Goal: Navigation & Orientation: Find specific page/section

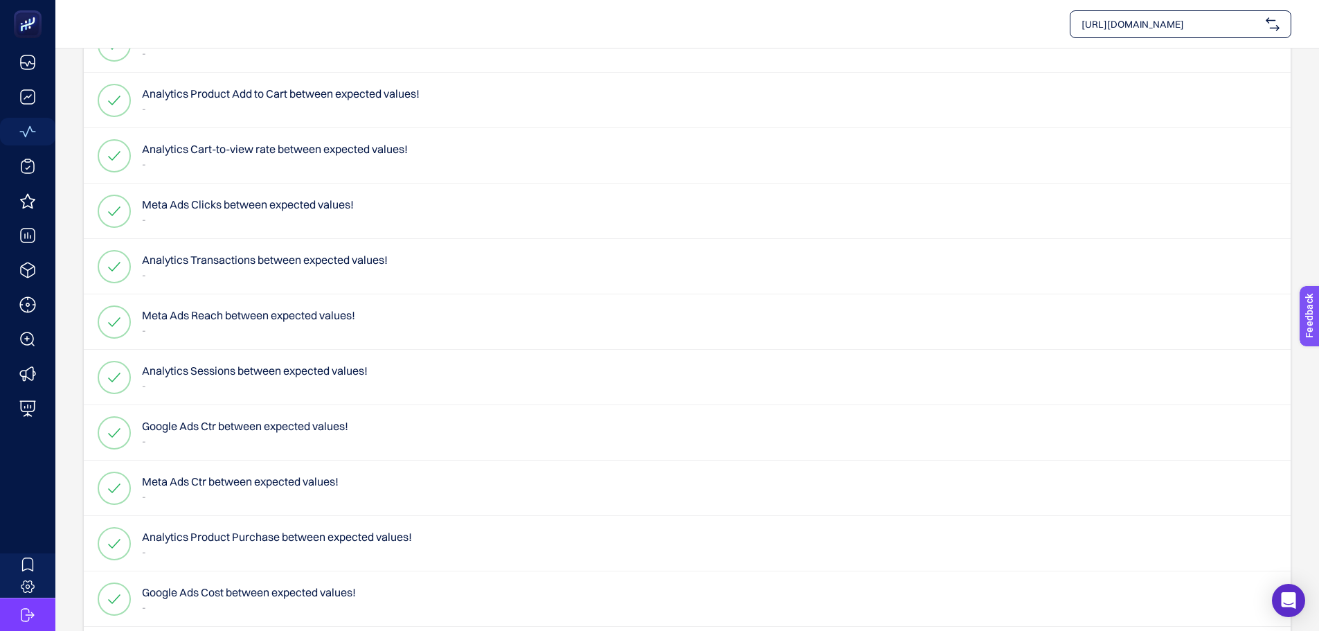
scroll to position [1210, 0]
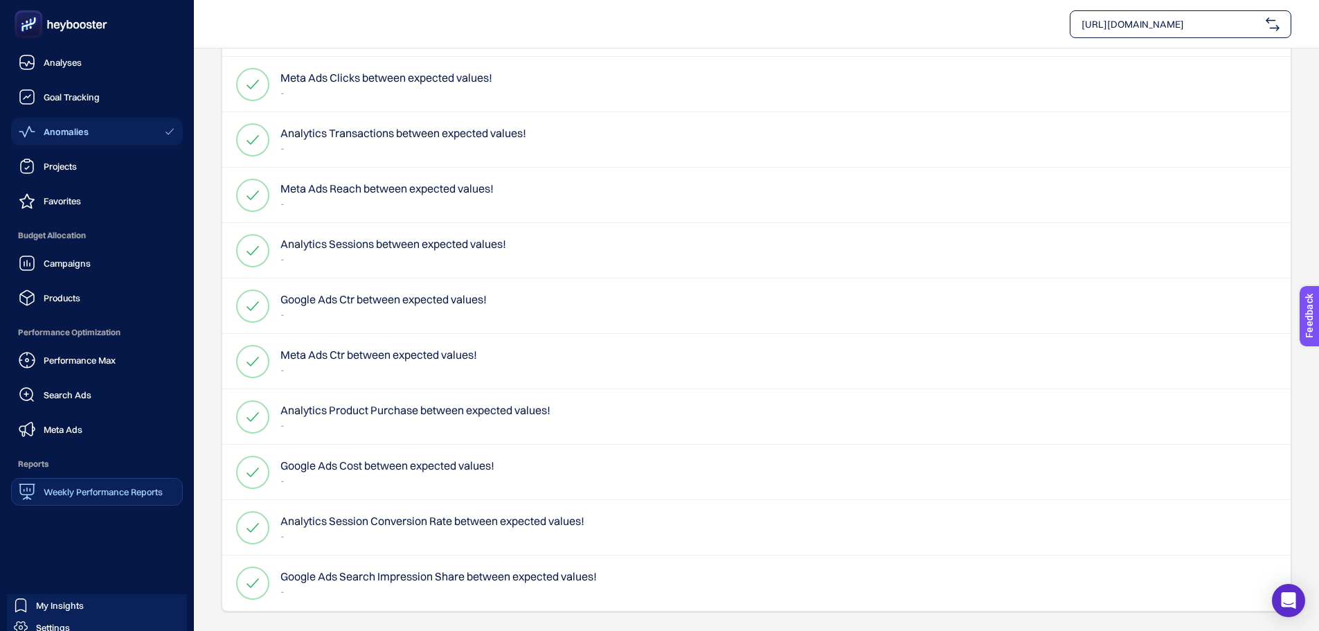
click at [123, 488] on span "Weekly Performance Reports" at bounding box center [103, 491] width 119 height 11
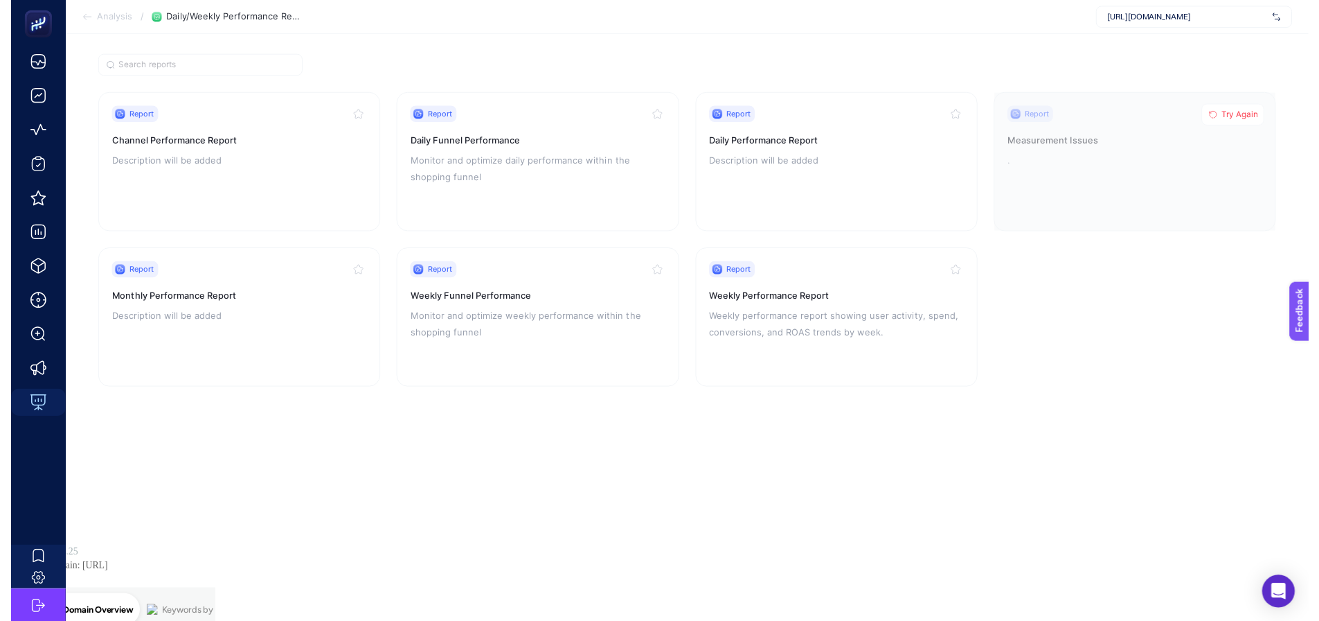
scroll to position [10, 0]
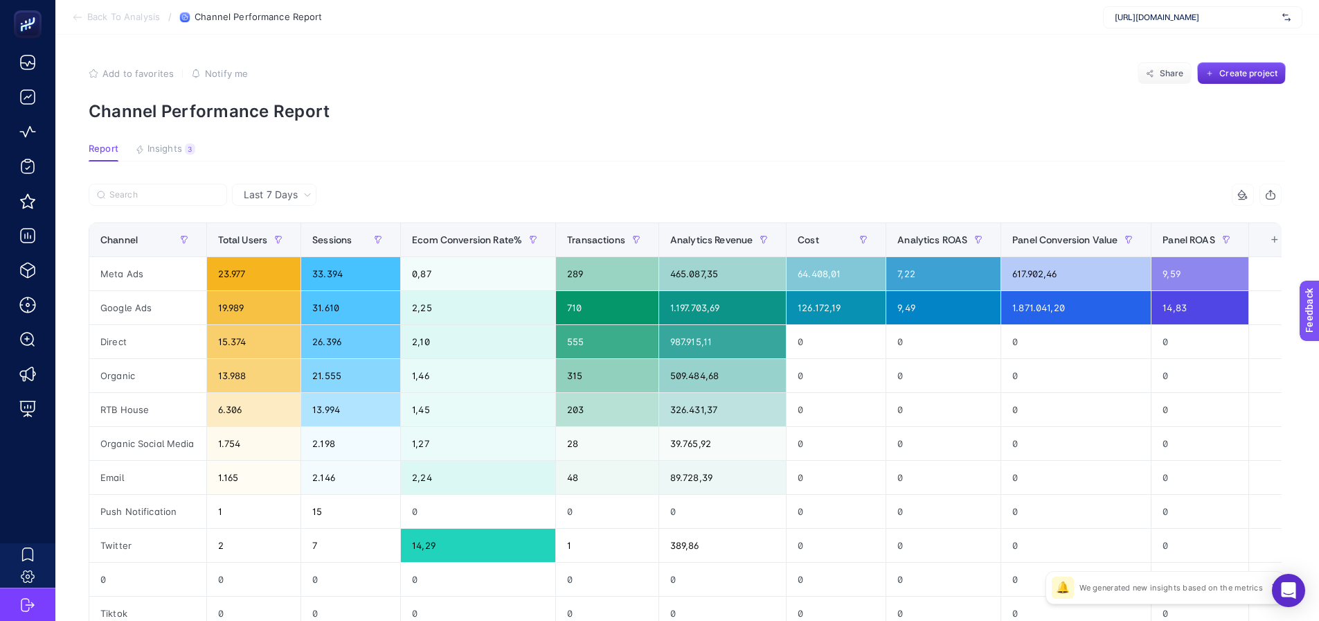
click at [280, 201] on div "Last 7 Days" at bounding box center [274, 195] width 84 height 22
click at [286, 195] on span "Last 7 Days" at bounding box center [271, 195] width 54 height 14
click at [612, 167] on article "Add to favorites false Notify me Share Create project Channel Performance Repor…" at bounding box center [687, 474] width 1264 height 879
click at [193, 153] on button "Insights 3 We generated new insights based on the metrics" at bounding box center [165, 152] width 60 height 18
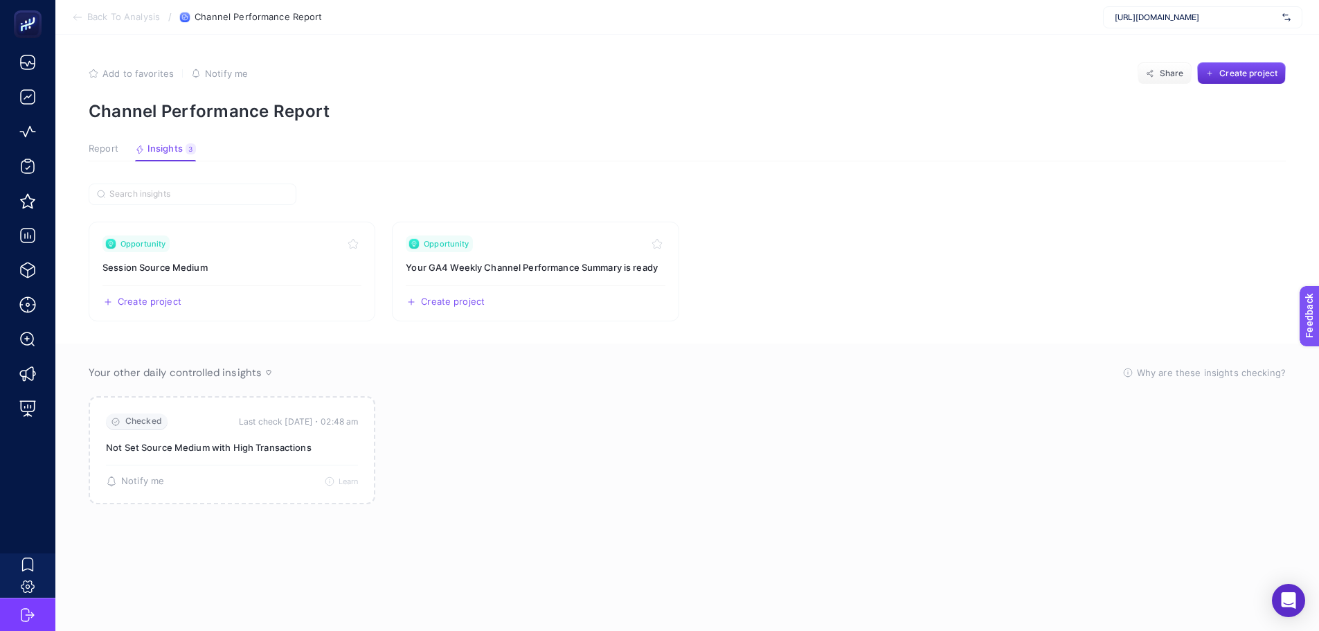
click at [104, 136] on article "Add to favorites false Notify me Share Create project Channel Performance Repor…" at bounding box center [687, 333] width 1264 height 596
click at [102, 143] on span "Report" at bounding box center [104, 148] width 30 height 11
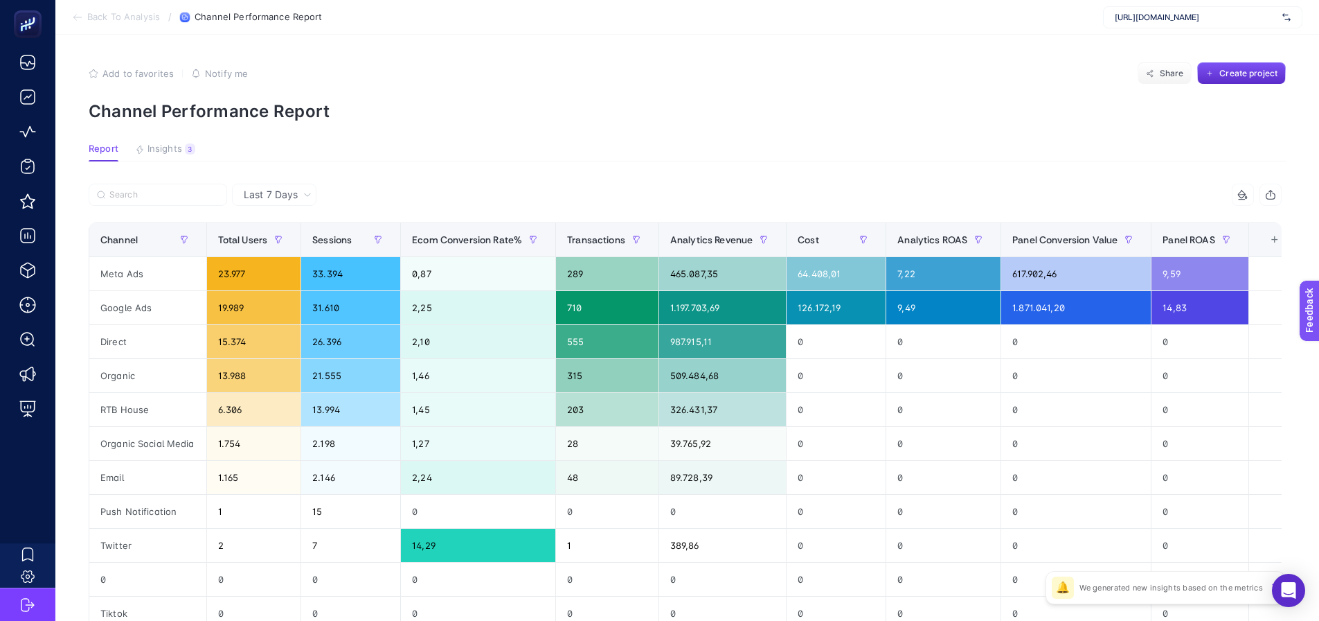
click at [1145, 19] on span "[URL][DOMAIN_NAME]" at bounding box center [1196, 17] width 162 height 11
click at [1019, 62] on article "Add to favorites false Notify me Share Create project Channel Performance Repor…" at bounding box center [687, 474] width 1264 height 879
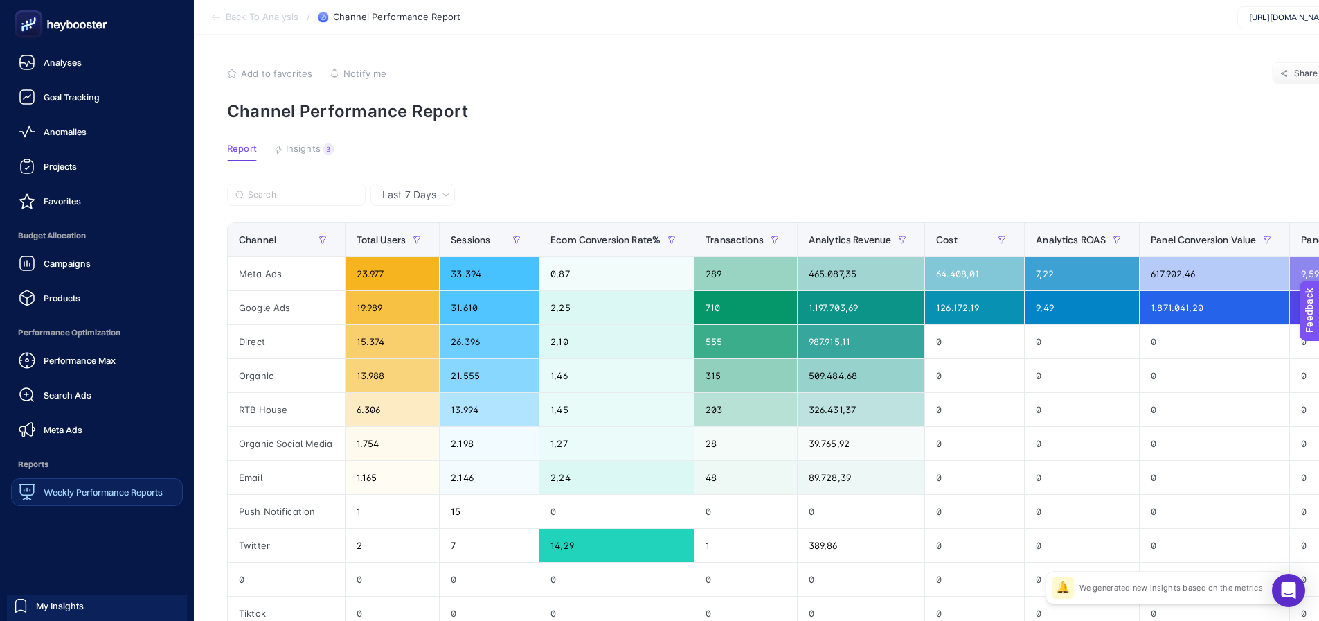
click at [114, 495] on span "Weekly Performance Reports" at bounding box center [103, 491] width 119 height 11
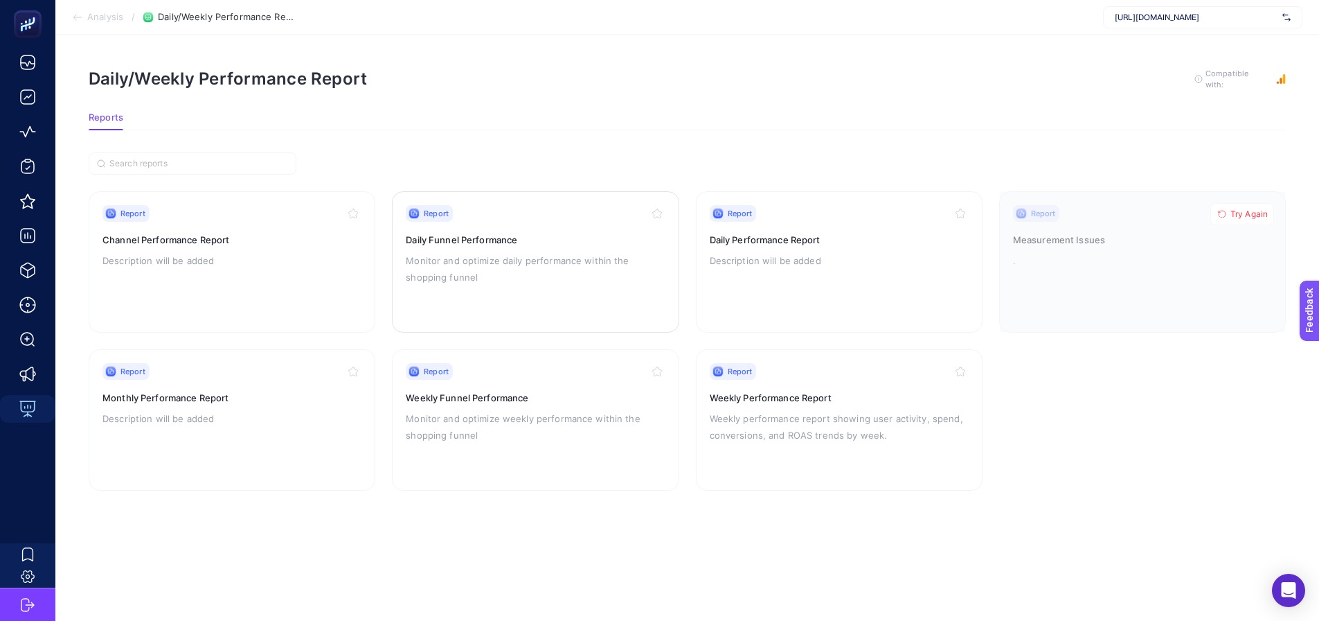
click at [475, 244] on h3 "Daily Funnel Performance" at bounding box center [535, 240] width 259 height 14
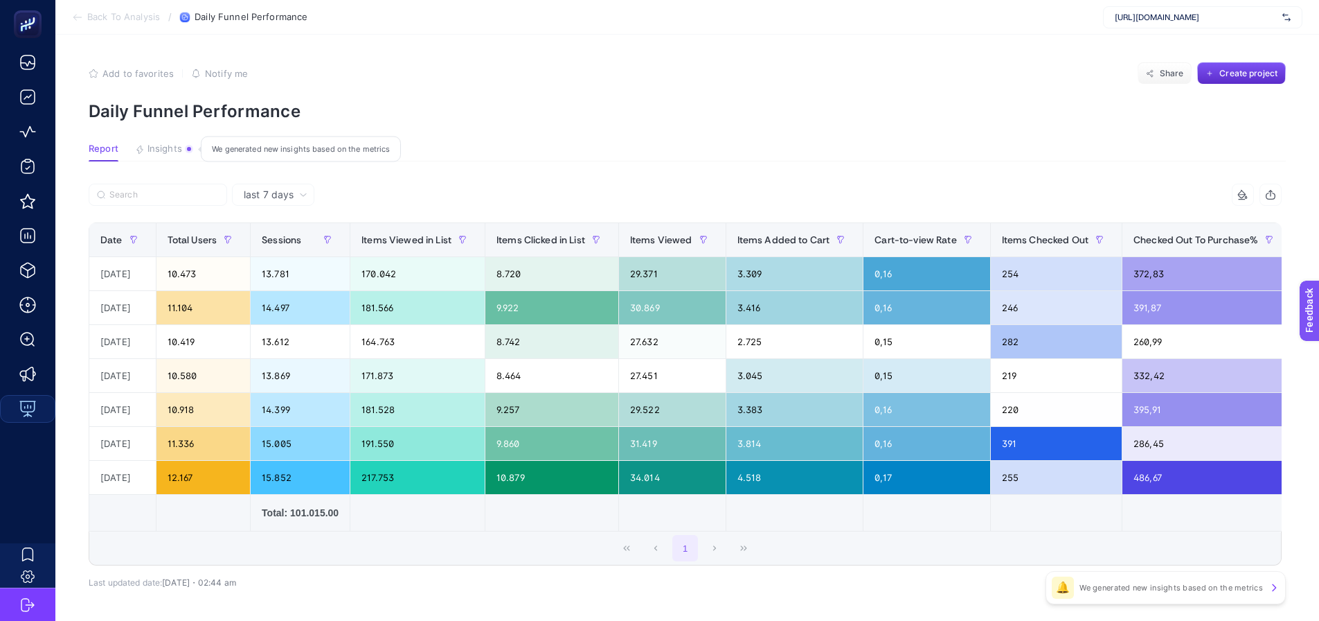
click at [180, 152] on span "Insights" at bounding box center [165, 148] width 35 height 11
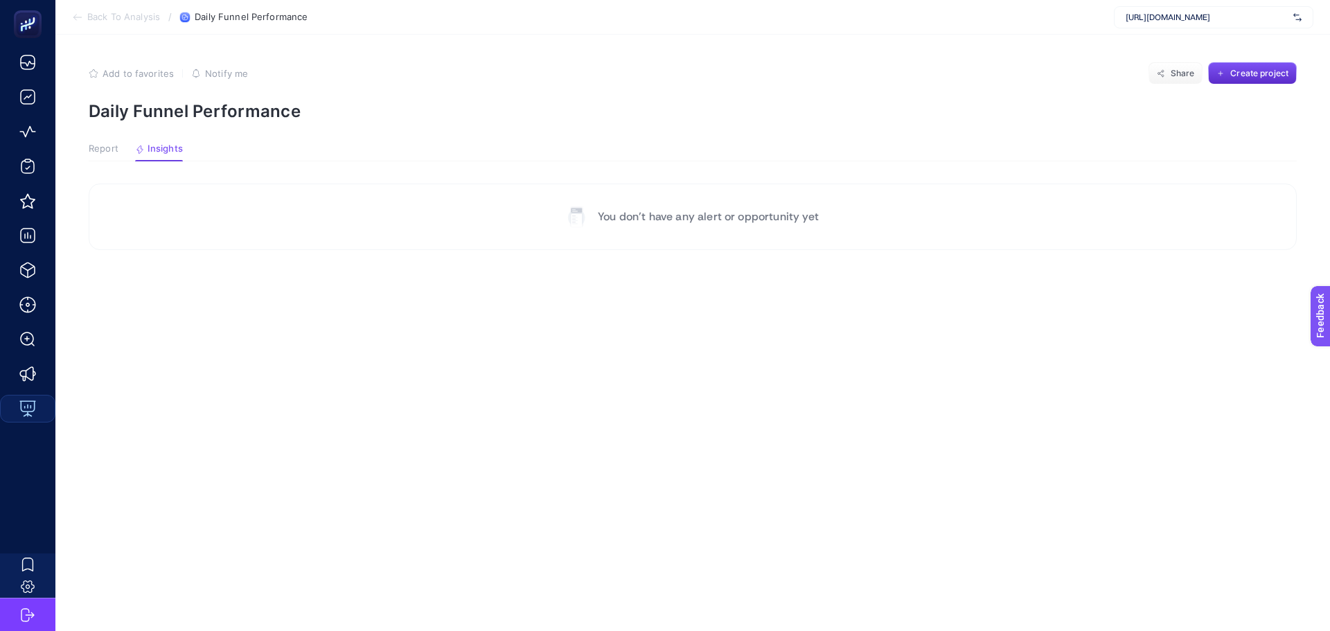
click at [107, 148] on span "Report" at bounding box center [104, 148] width 30 height 11
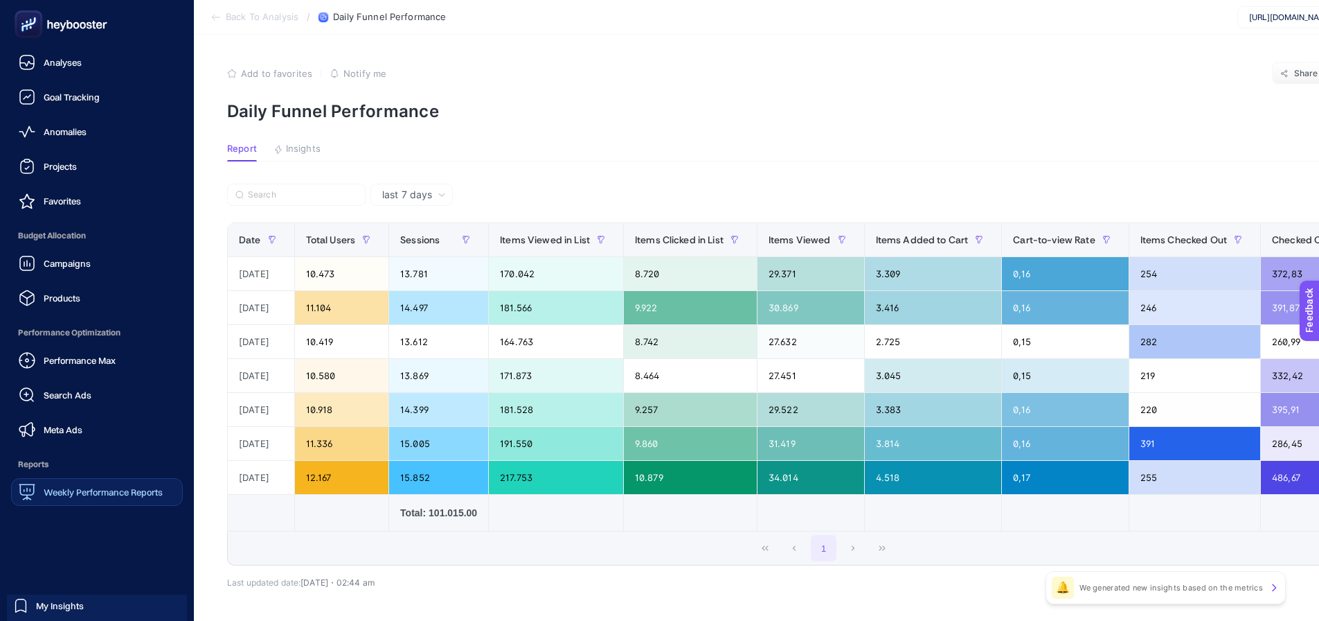
click at [82, 499] on div "Weekly Performance Reports" at bounding box center [91, 491] width 144 height 17
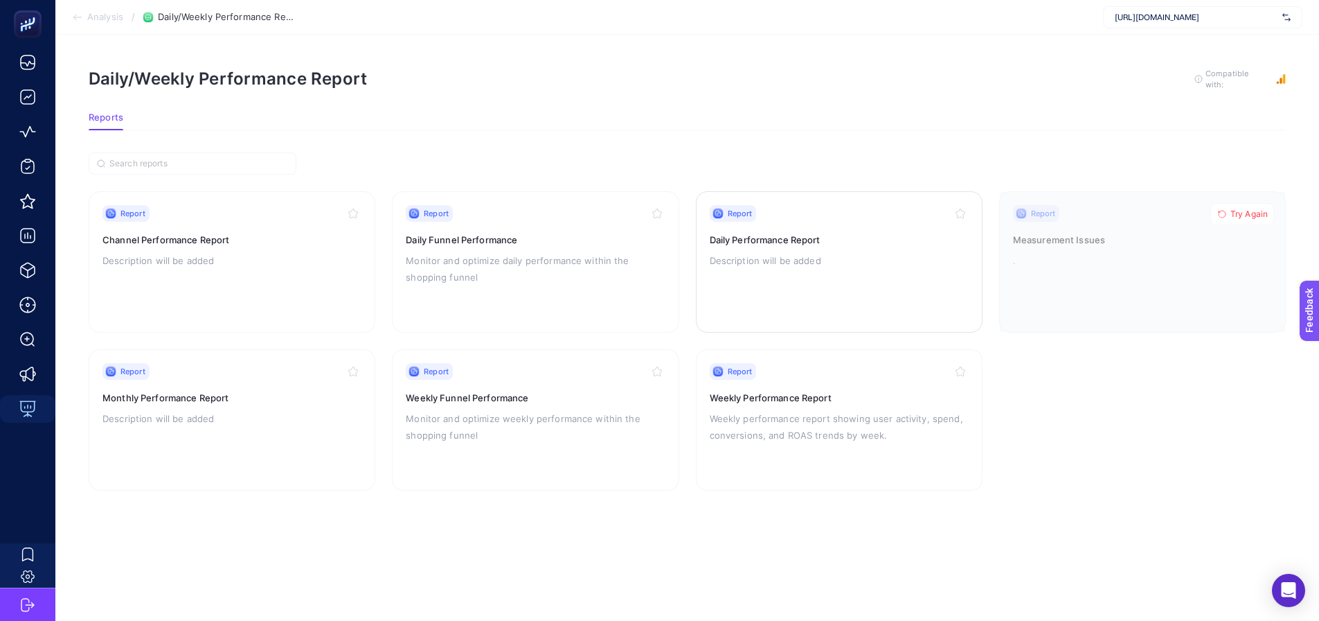
click at [772, 247] on div "Report Daily Performance Report Description will be added" at bounding box center [839, 262] width 259 height 114
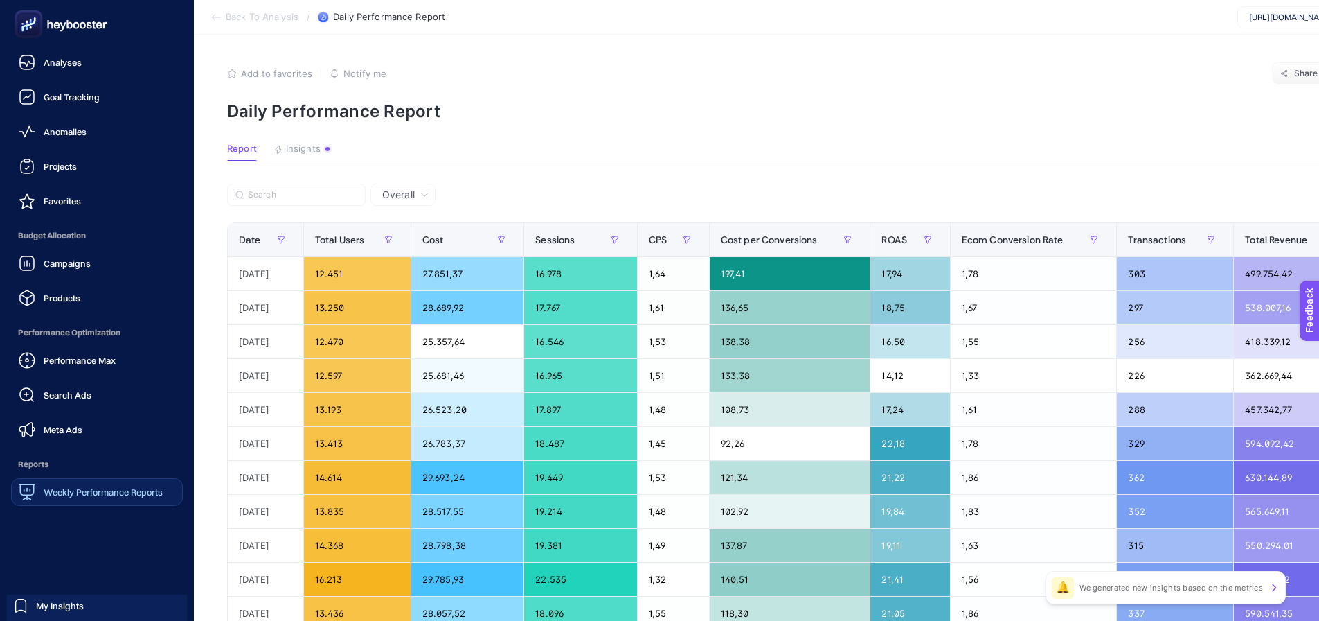
click at [113, 485] on div "Weekly Performance Reports" at bounding box center [91, 491] width 144 height 17
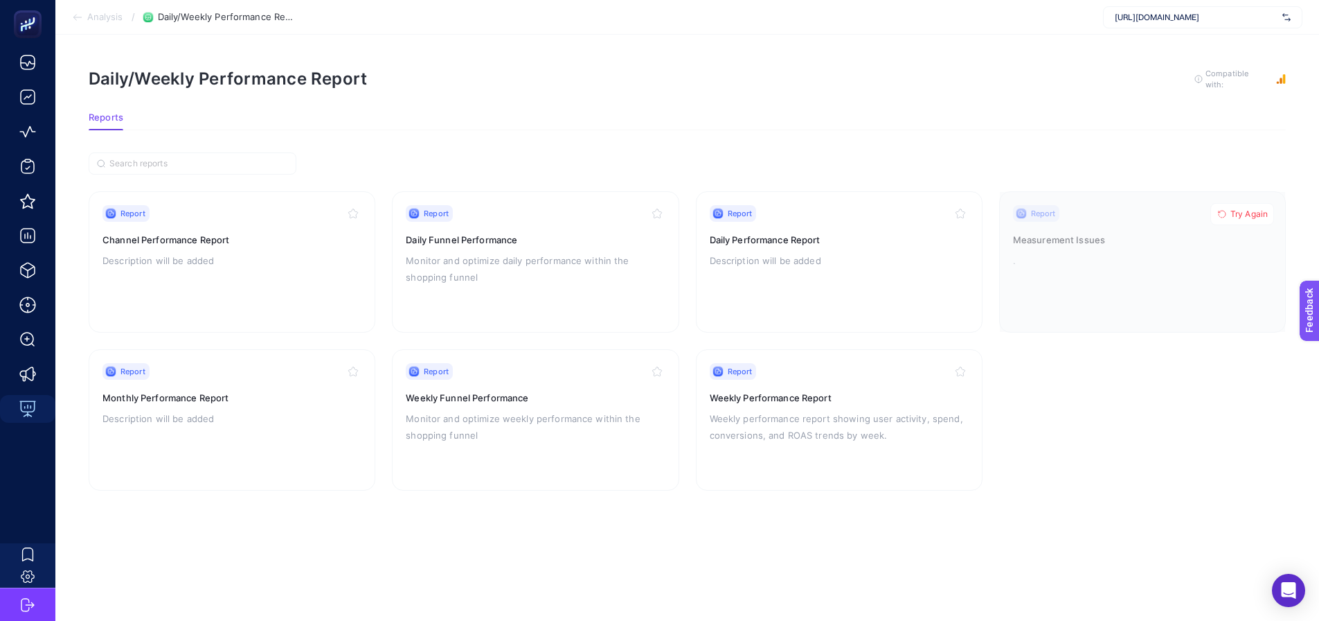
click at [1285, 71] on div "Daily/Weekly Performance Report To get quality results from this analysis, we r…" at bounding box center [687, 79] width 1197 height 22
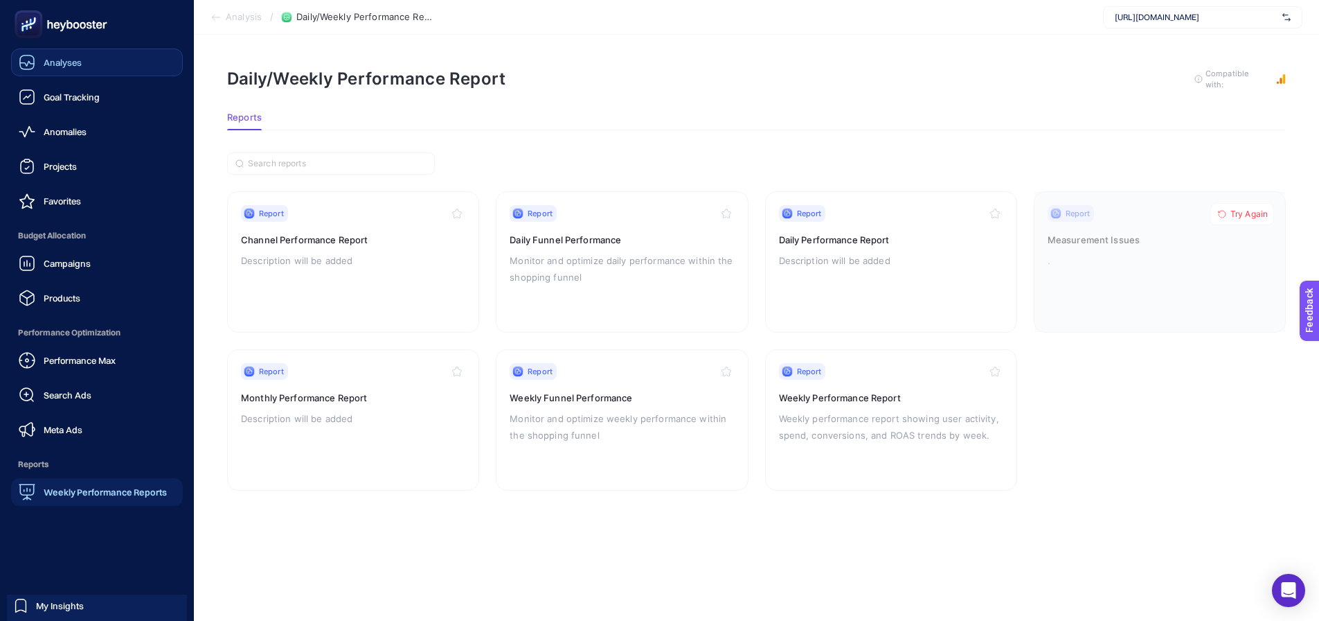
click at [73, 71] on link "Analyses" at bounding box center [97, 62] width 172 height 28
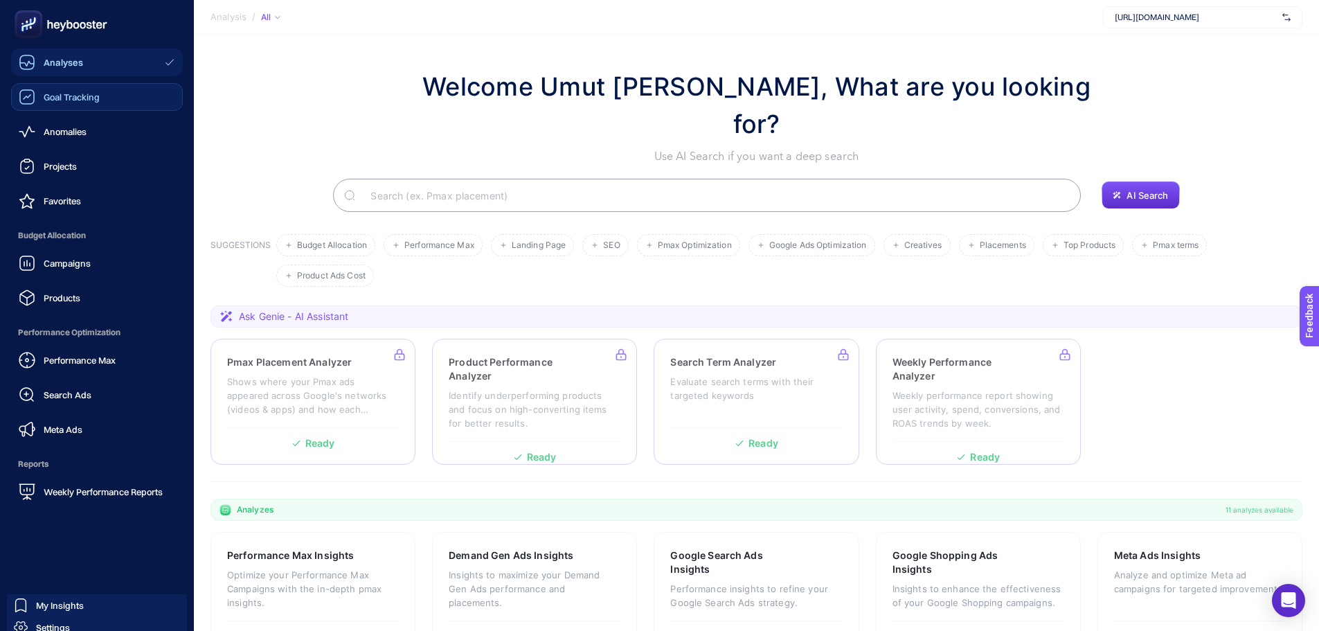
click at [123, 102] on link "Goal Tracking" at bounding box center [97, 97] width 172 height 28
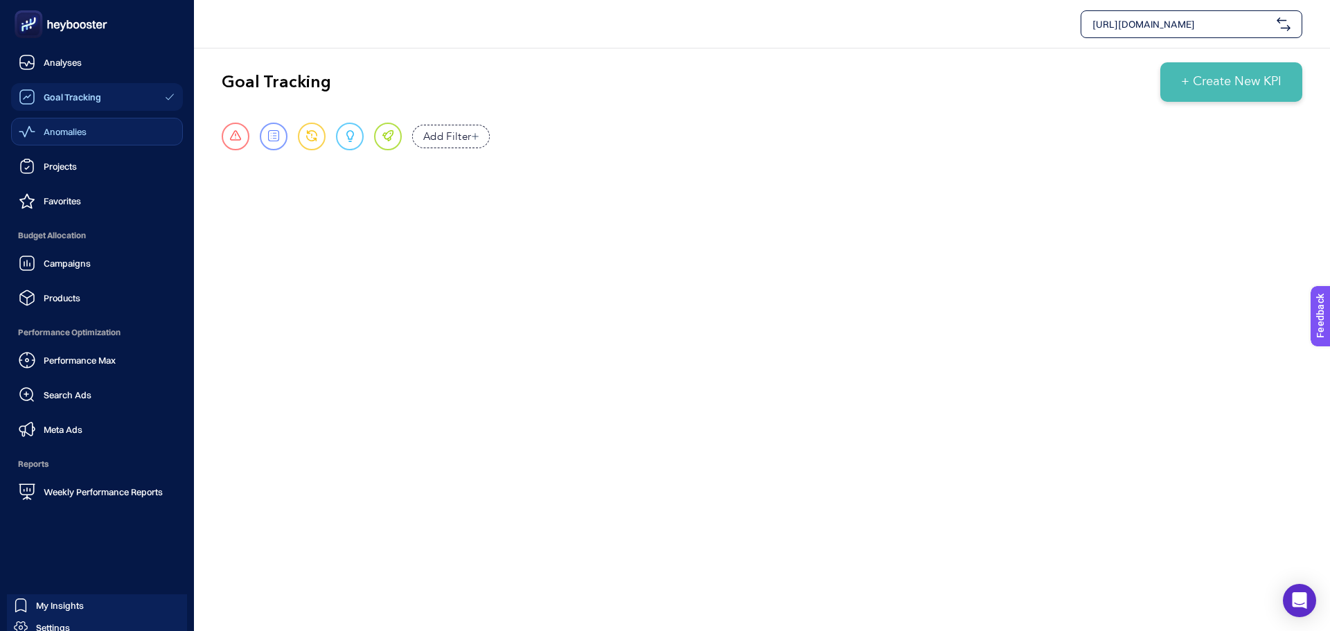
click at [66, 136] on span "Anomalies" at bounding box center [65, 131] width 43 height 11
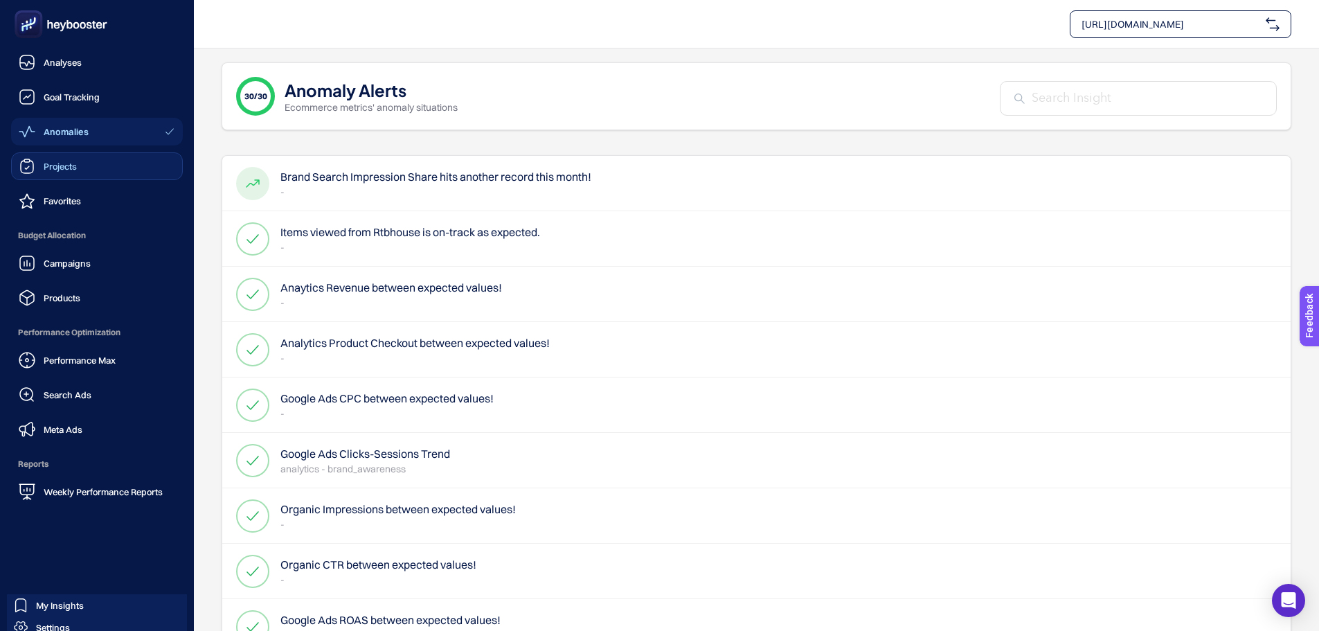
click at [85, 166] on link "Projects" at bounding box center [97, 166] width 172 height 28
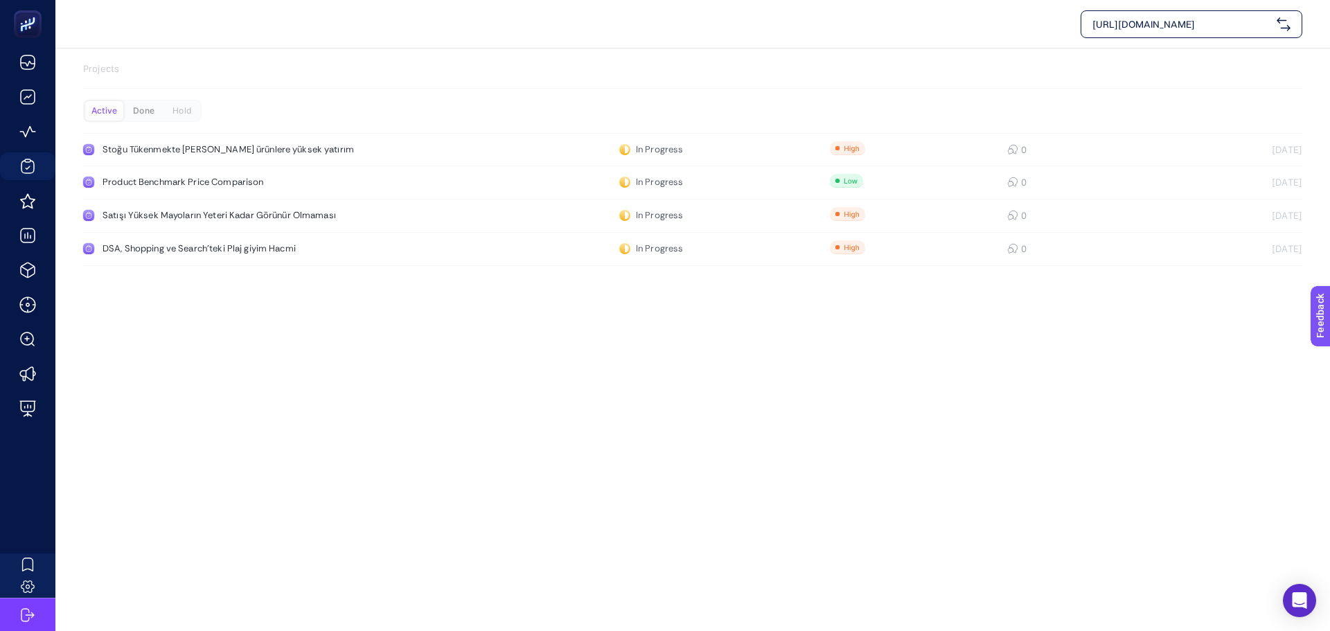
click at [156, 116] on div "Done" at bounding box center [144, 110] width 38 height 19
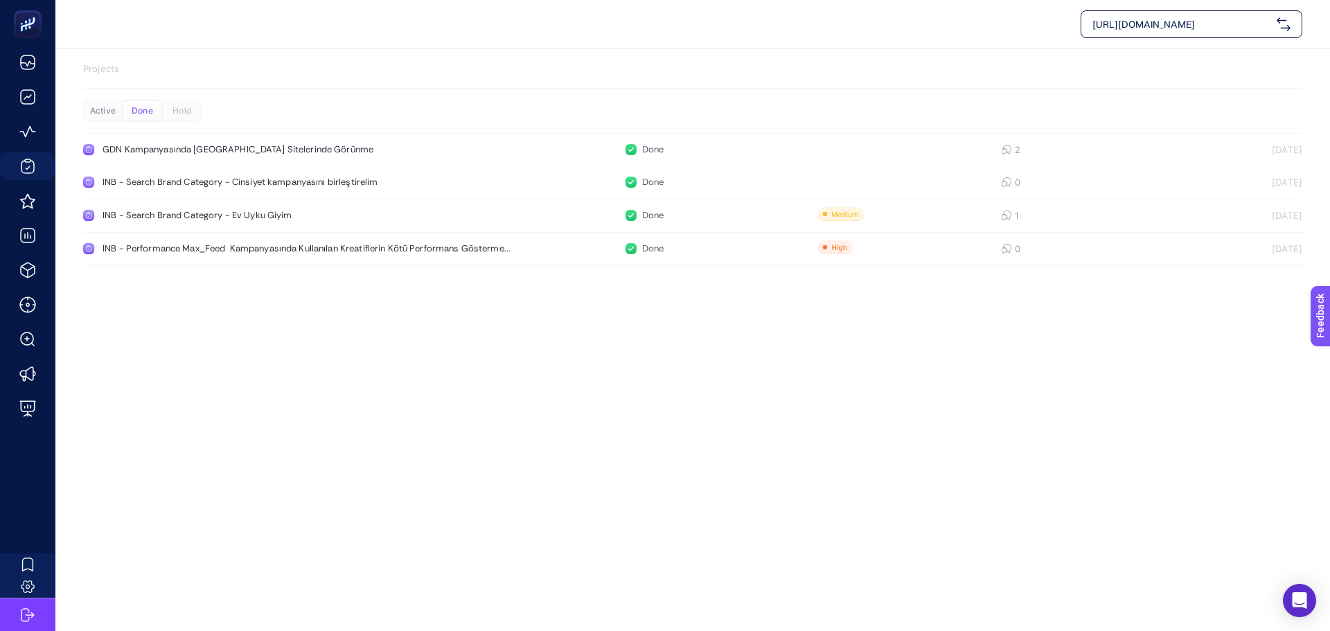
click at [91, 110] on div "Active" at bounding box center [103, 110] width 38 height 19
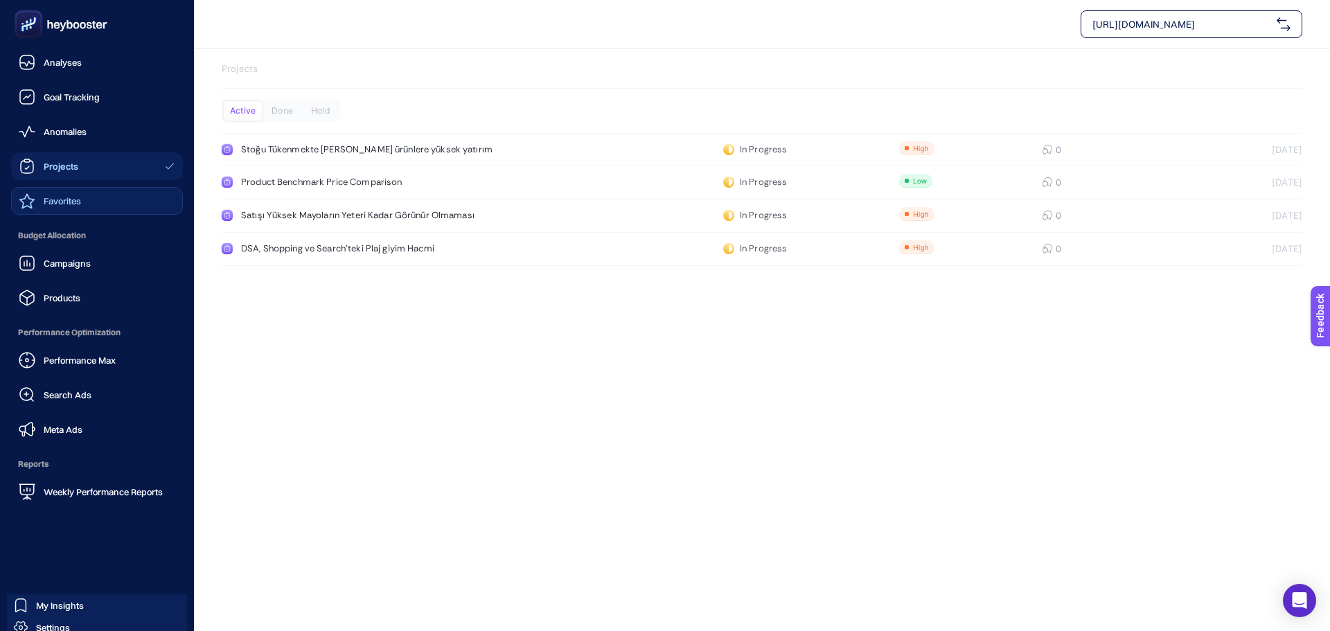
click at [80, 198] on span "Favorites" at bounding box center [62, 200] width 37 height 11
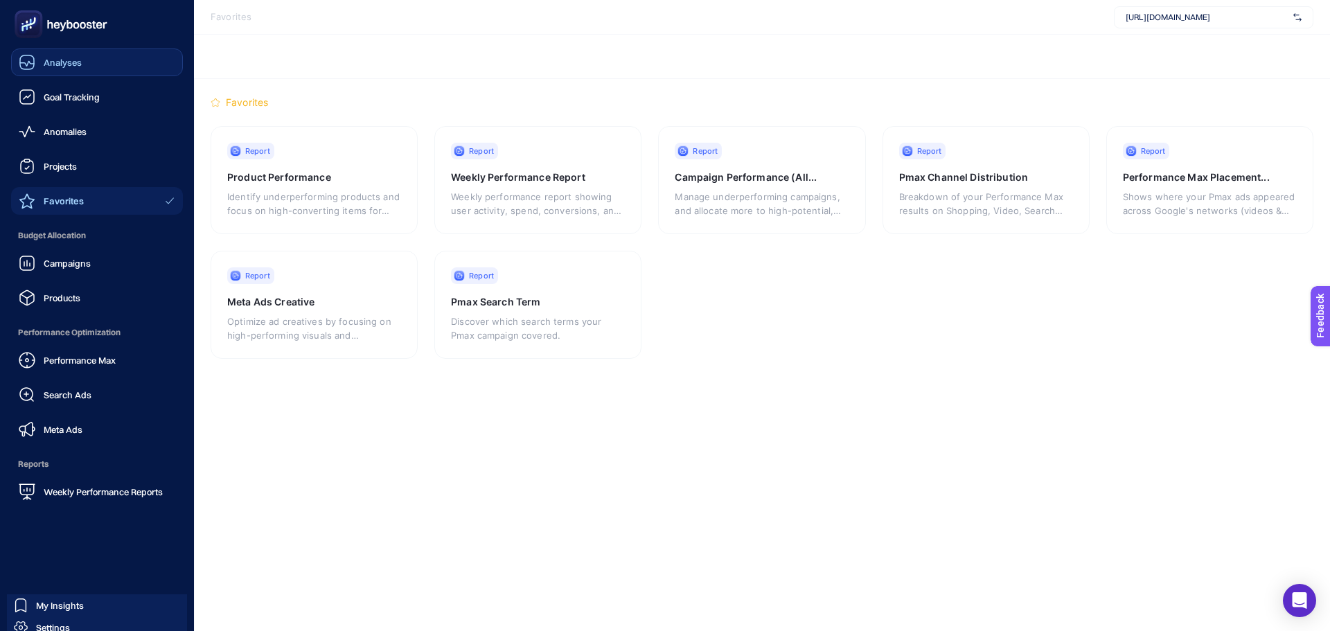
click at [59, 67] on span "Analyses" at bounding box center [63, 62] width 38 height 11
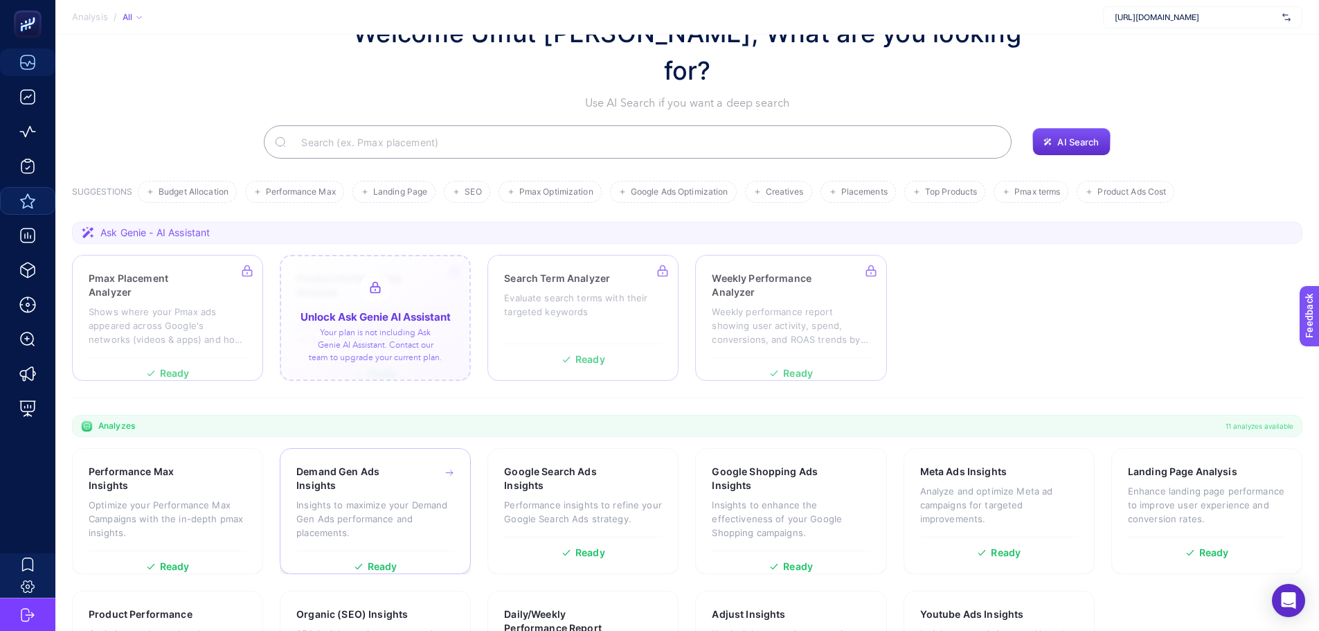
scroll to position [118, 0]
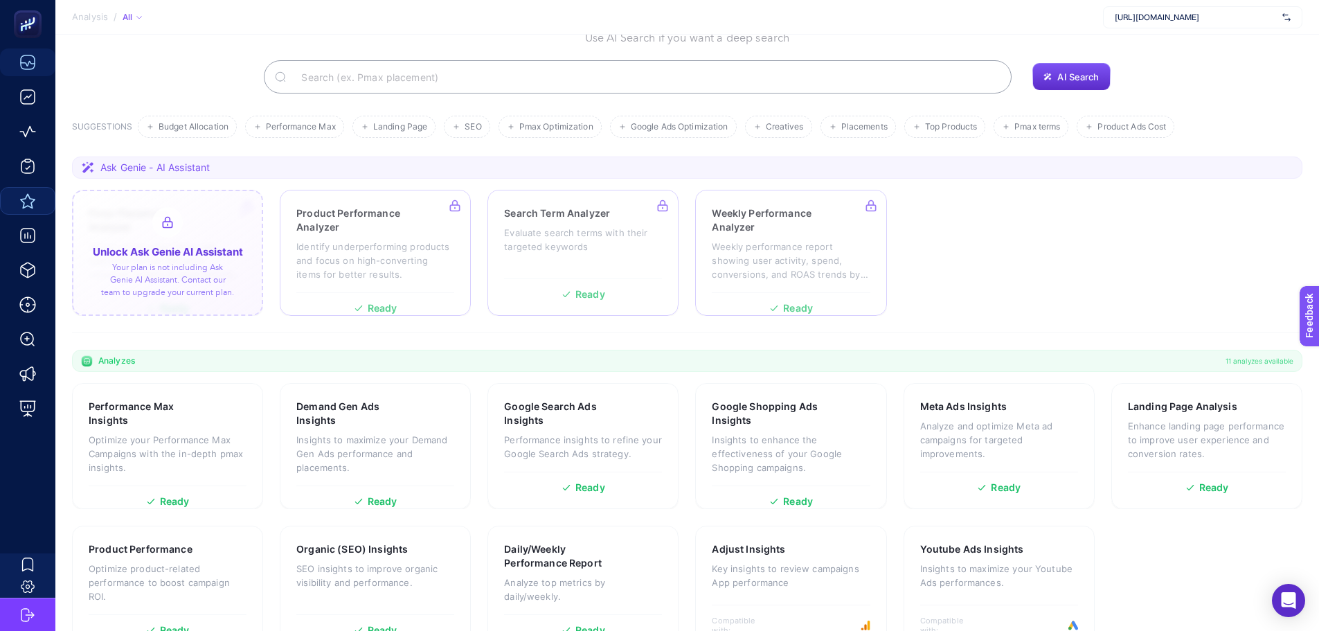
click at [239, 239] on div at bounding box center [167, 253] width 191 height 126
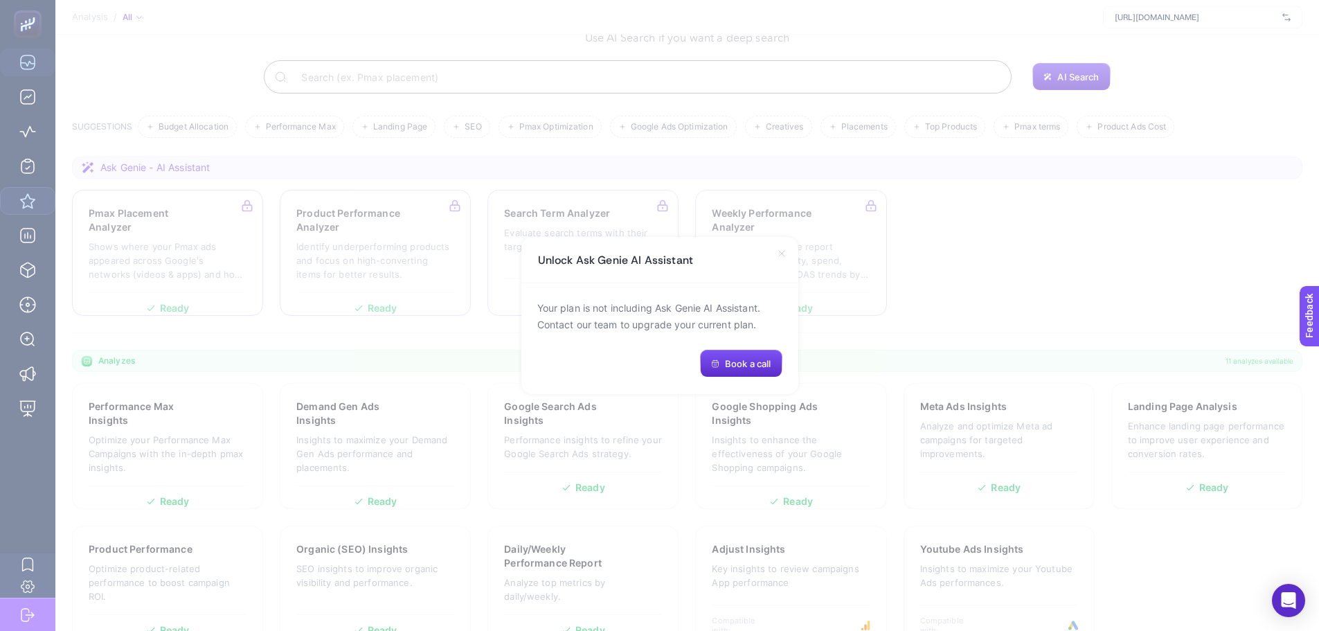
click at [573, 305] on p "Your plan is not including Ask Genie AI Assistant. Contact our team to upgrade …" at bounding box center [659, 316] width 245 height 33
click at [564, 283] on div at bounding box center [564, 283] width 0 height 0
drag, startPoint x: 589, startPoint y: 210, endPoint x: 670, endPoint y: 213, distance: 80.4
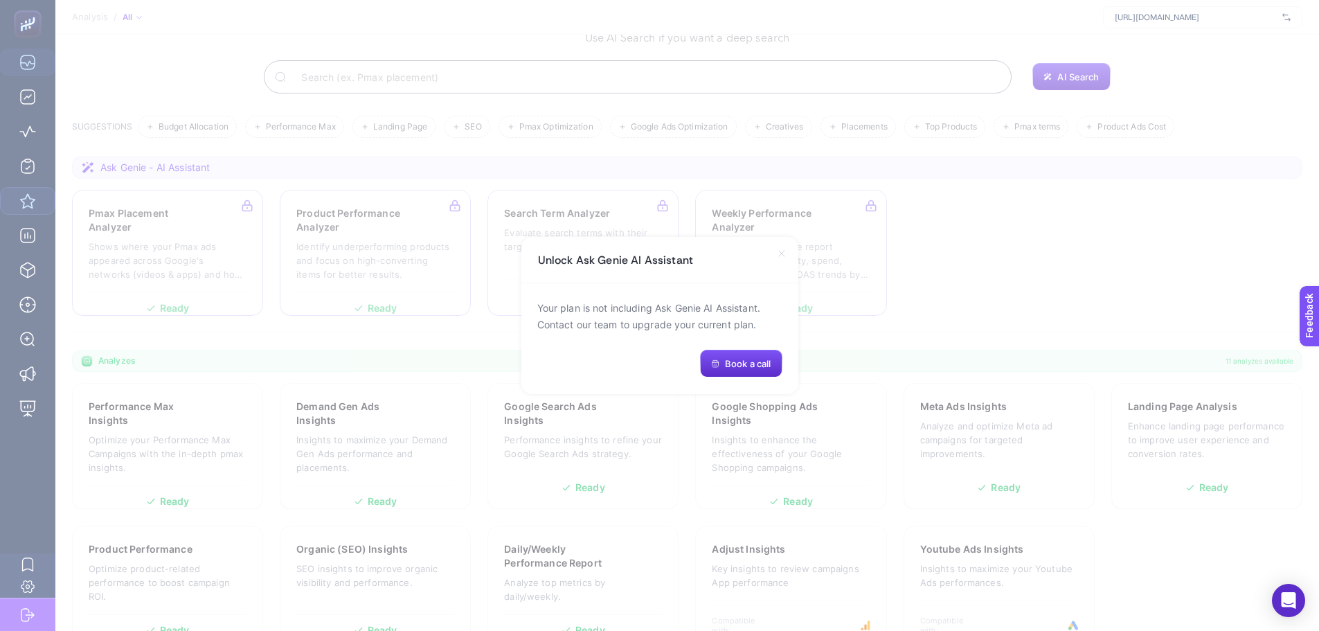
click at [277, 616] on div at bounding box center [138, 616] width 277 height 0
click at [794, 616] on div "Close" at bounding box center [659, 616] width 1319 height 0
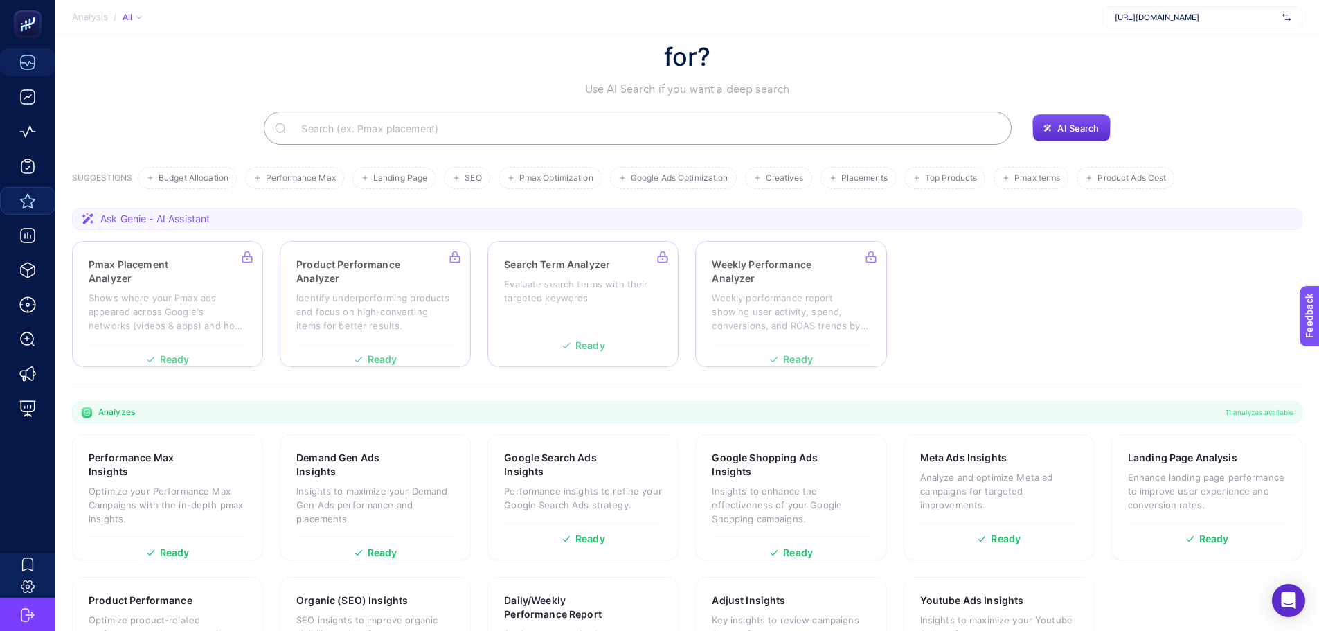
scroll to position [0, 0]
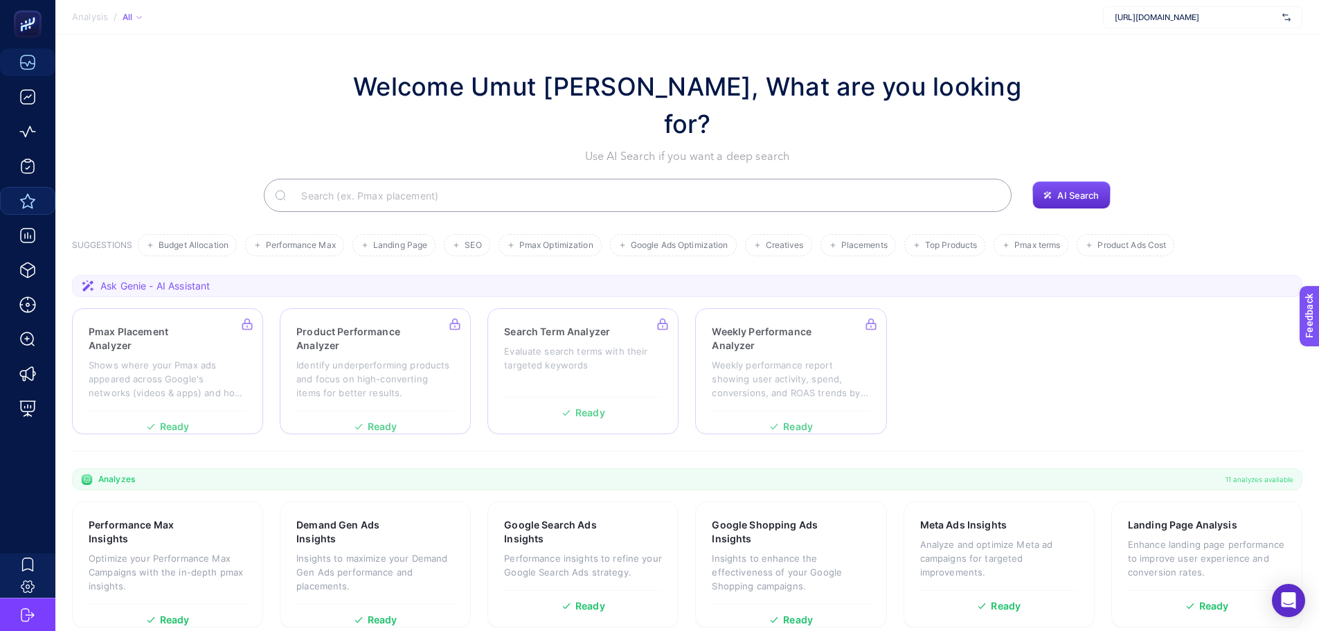
click at [913, 176] on input "Search" at bounding box center [645, 195] width 711 height 39
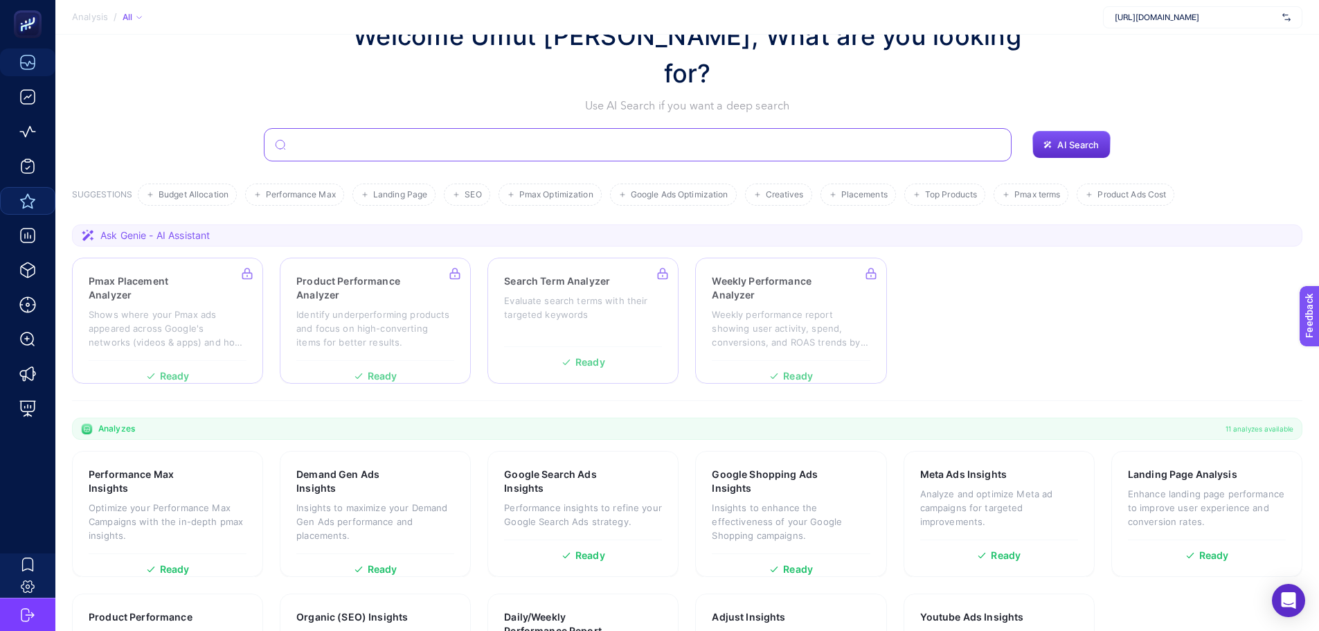
scroll to position [118, 0]
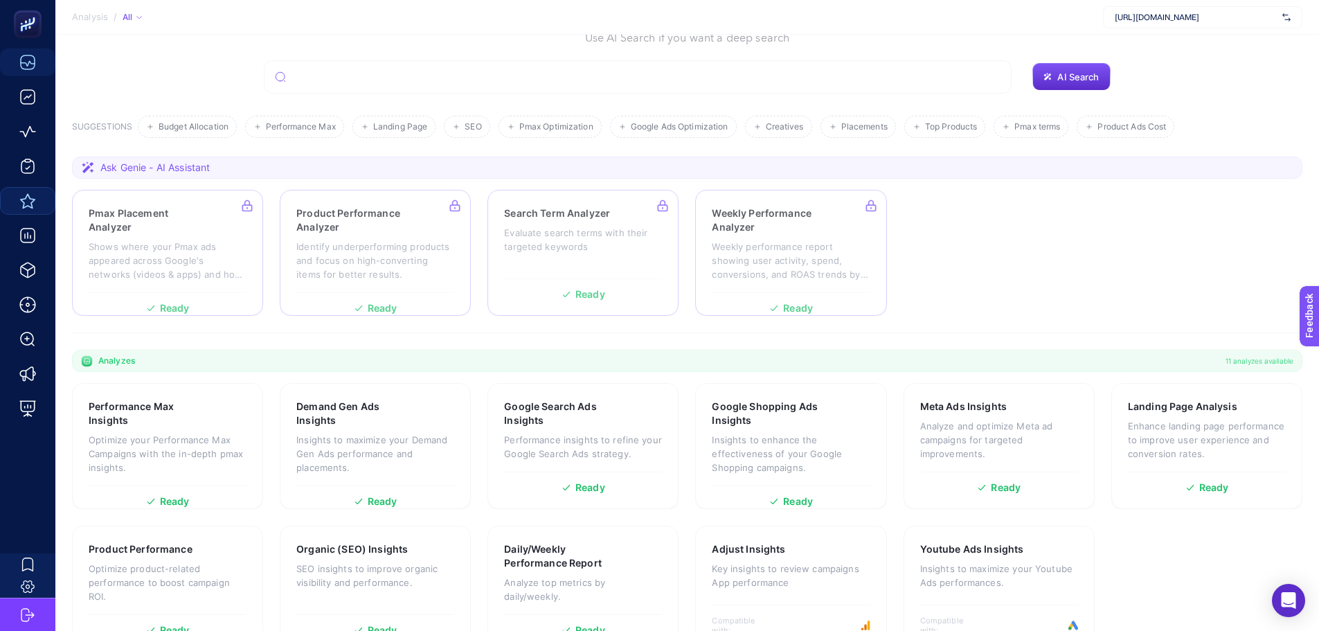
click at [1242, 355] on span "11 analyzes available" at bounding box center [1260, 360] width 68 height 11
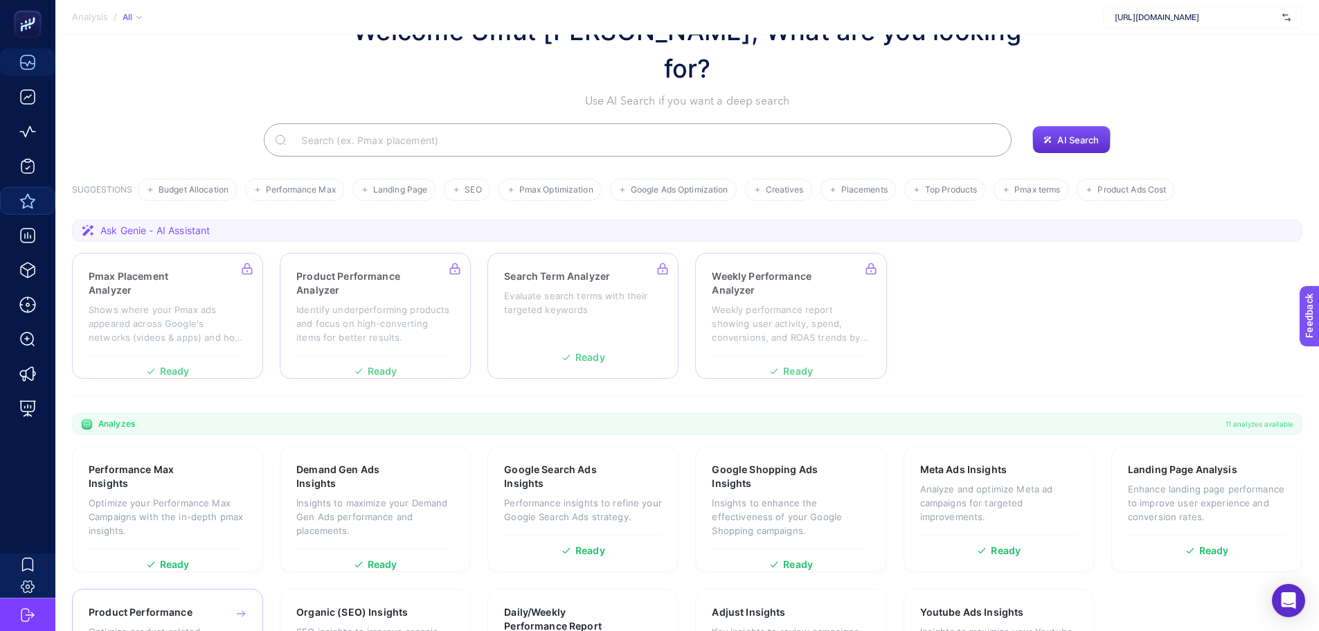
scroll to position [0, 0]
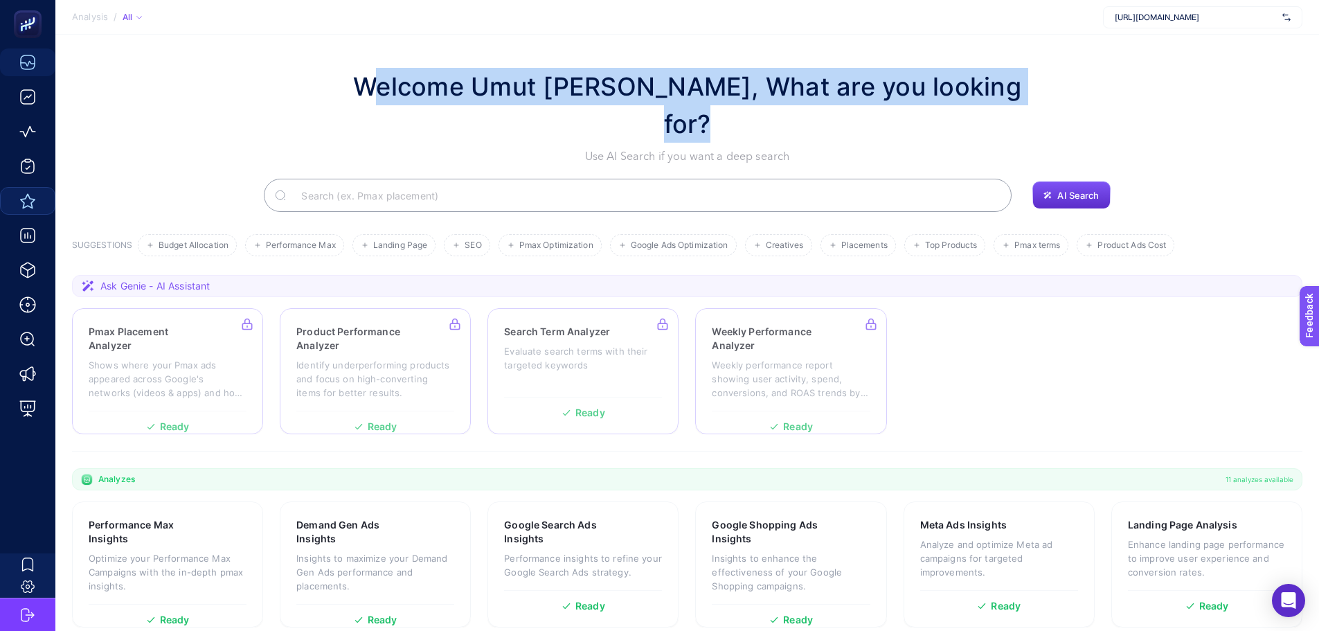
drag, startPoint x: 347, startPoint y: 73, endPoint x: 1048, endPoint y: 89, distance: 701.7
click at [1048, 89] on div "Welcome Umut [PERSON_NAME], What are you looking for? Use AI Search if you want…" at bounding box center [687, 116] width 1231 height 97
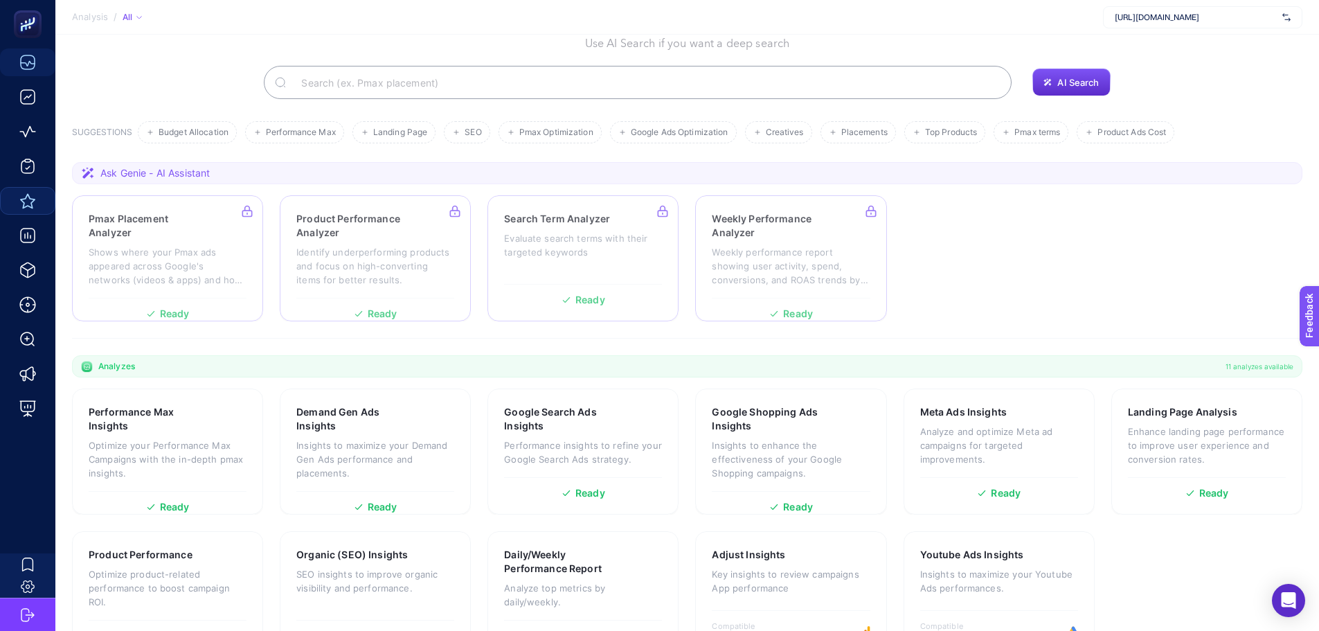
scroll to position [118, 0]
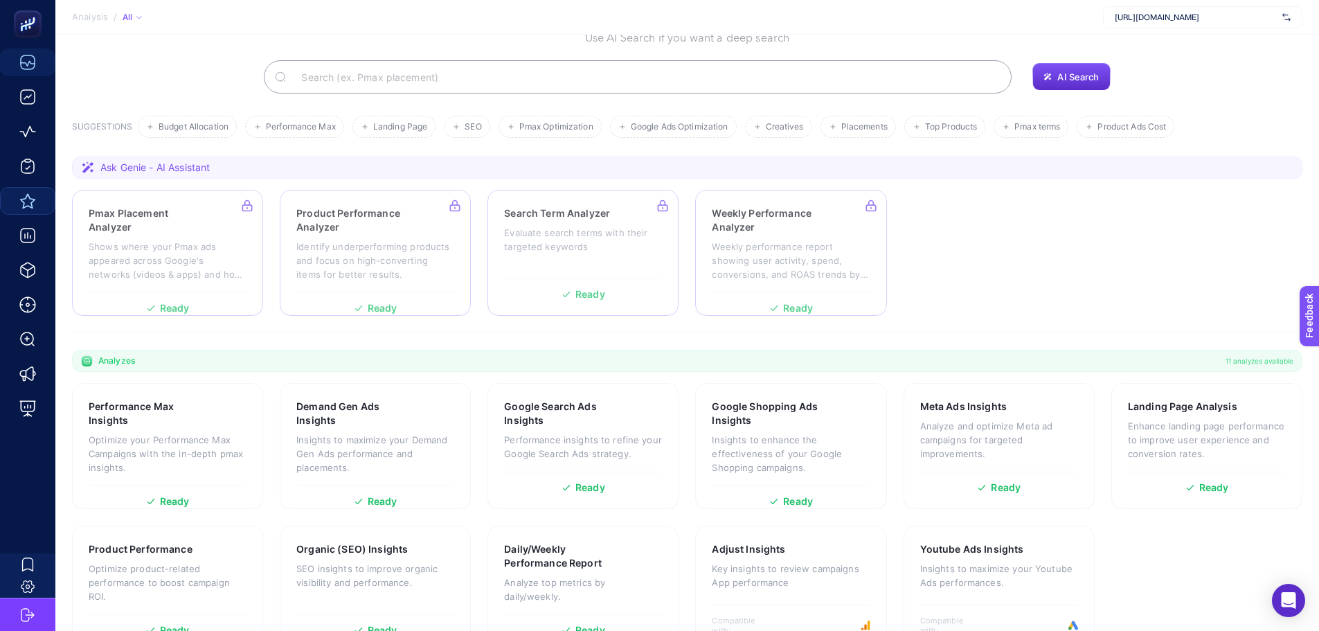
click at [1017, 230] on section "Pmax Placement Analyzer Shows where your Pmax ads appeared across Google's netw…" at bounding box center [687, 253] width 1231 height 126
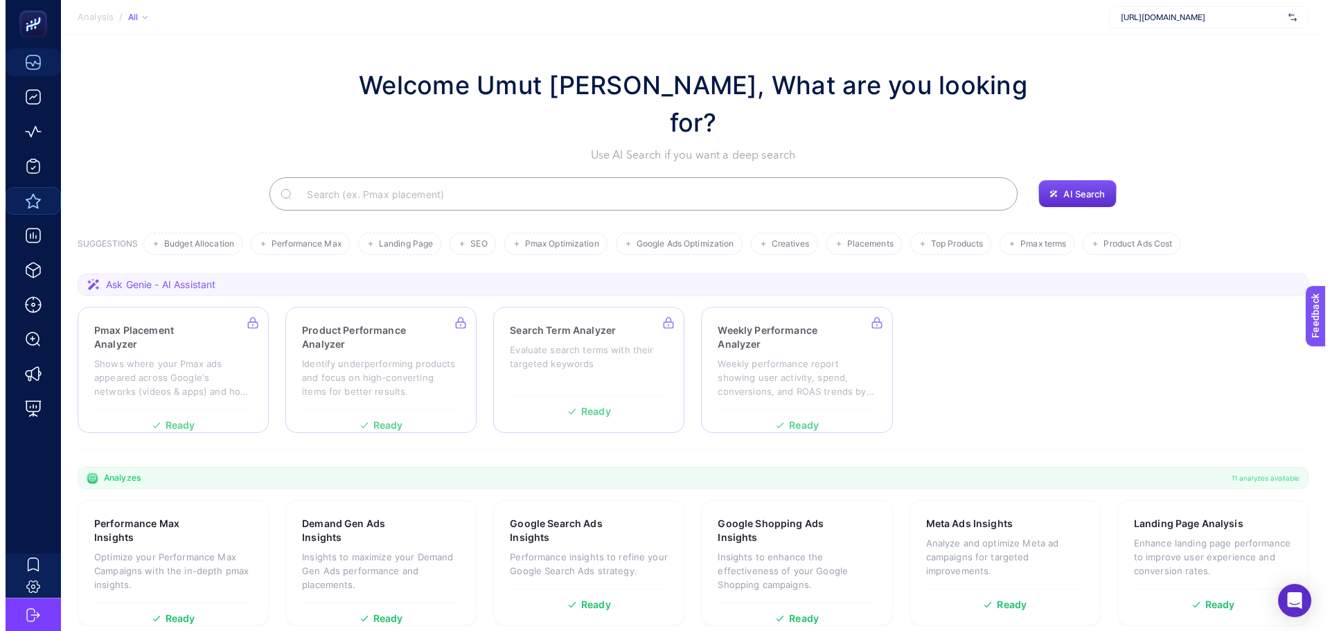
scroll to position [0, 0]
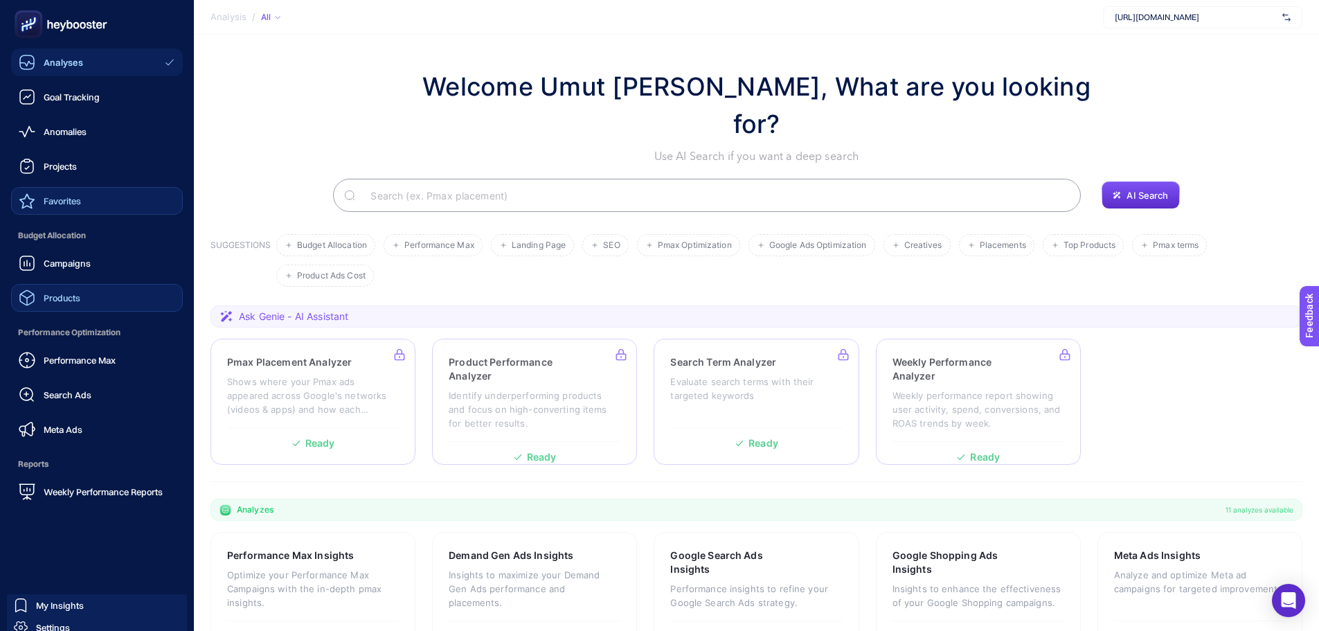
click at [94, 305] on link "Products" at bounding box center [97, 298] width 172 height 28
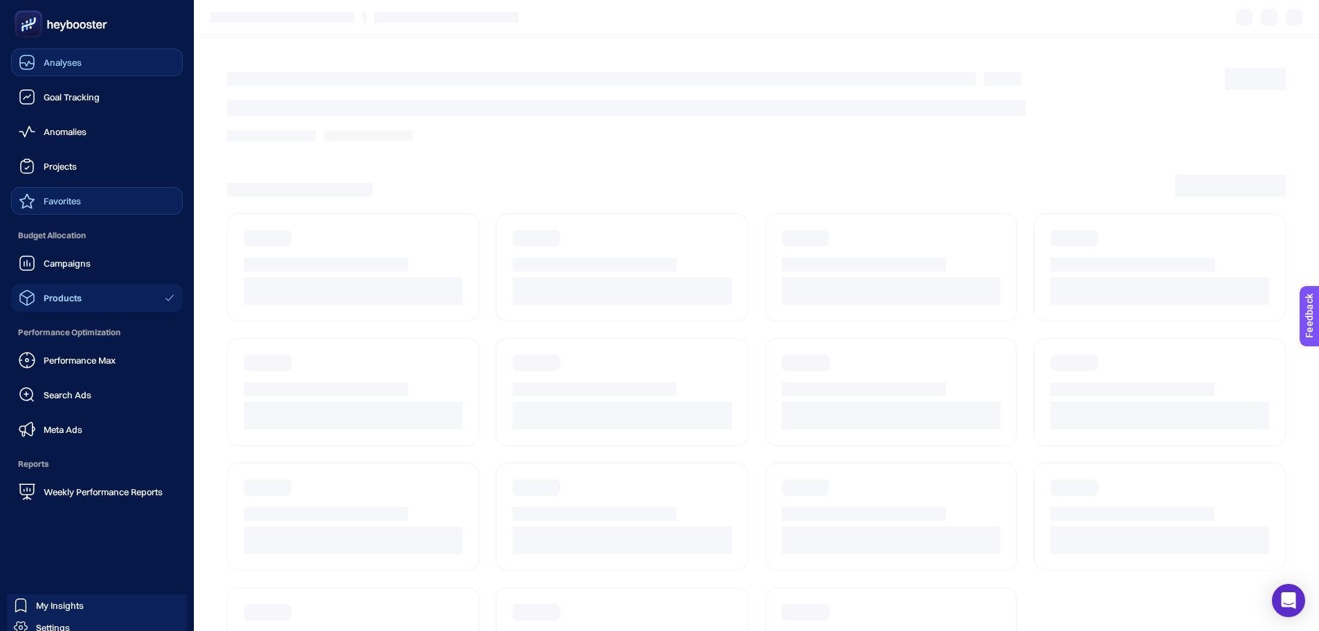
click at [100, 60] on link "Analyses" at bounding box center [97, 62] width 172 height 28
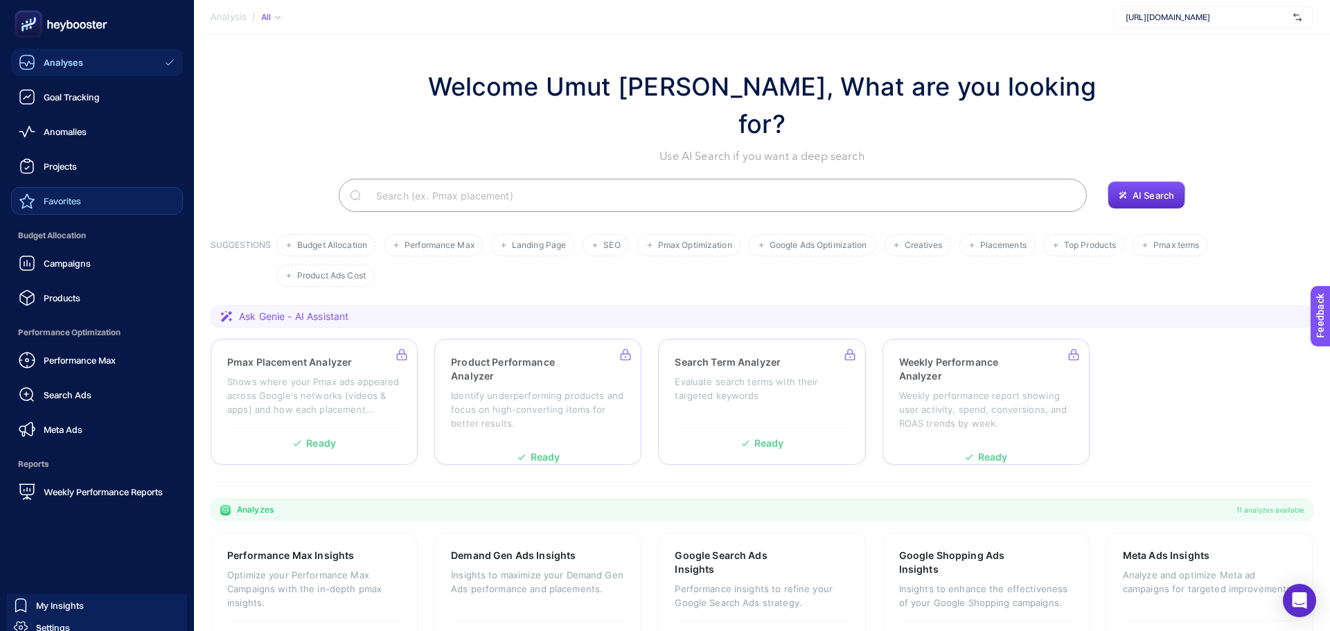
click at [100, 60] on link "Analyses" at bounding box center [97, 62] width 172 height 28
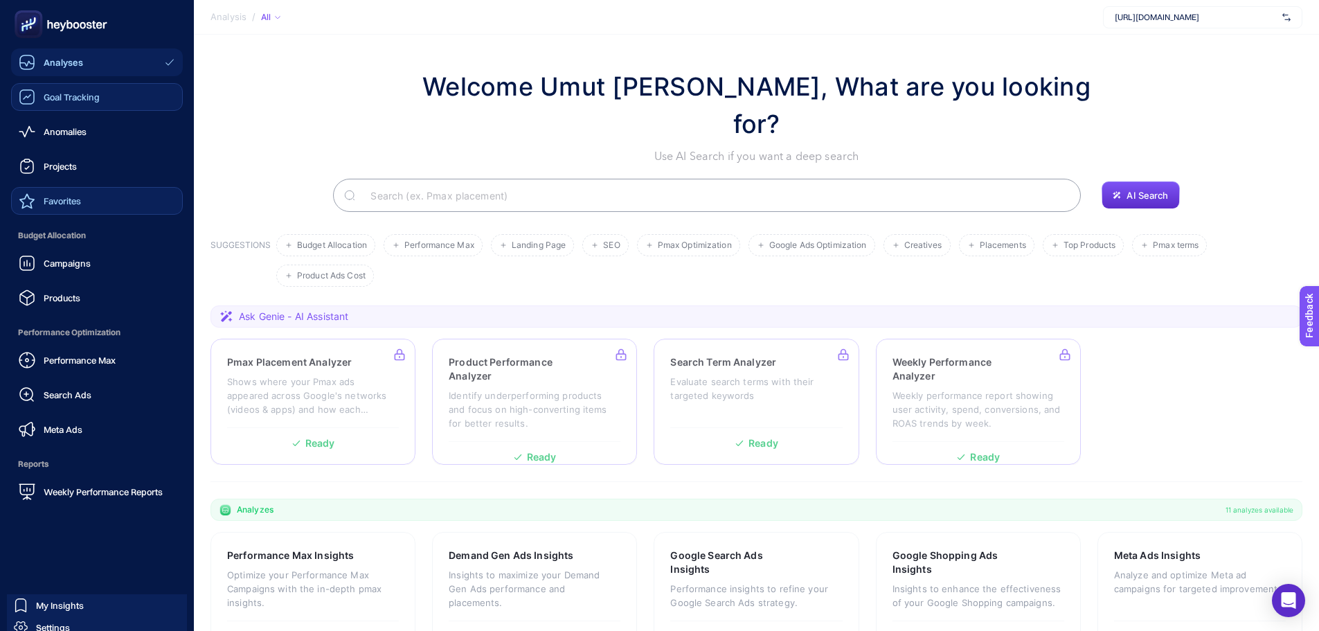
click at [82, 93] on span "Goal Tracking" at bounding box center [72, 96] width 56 height 11
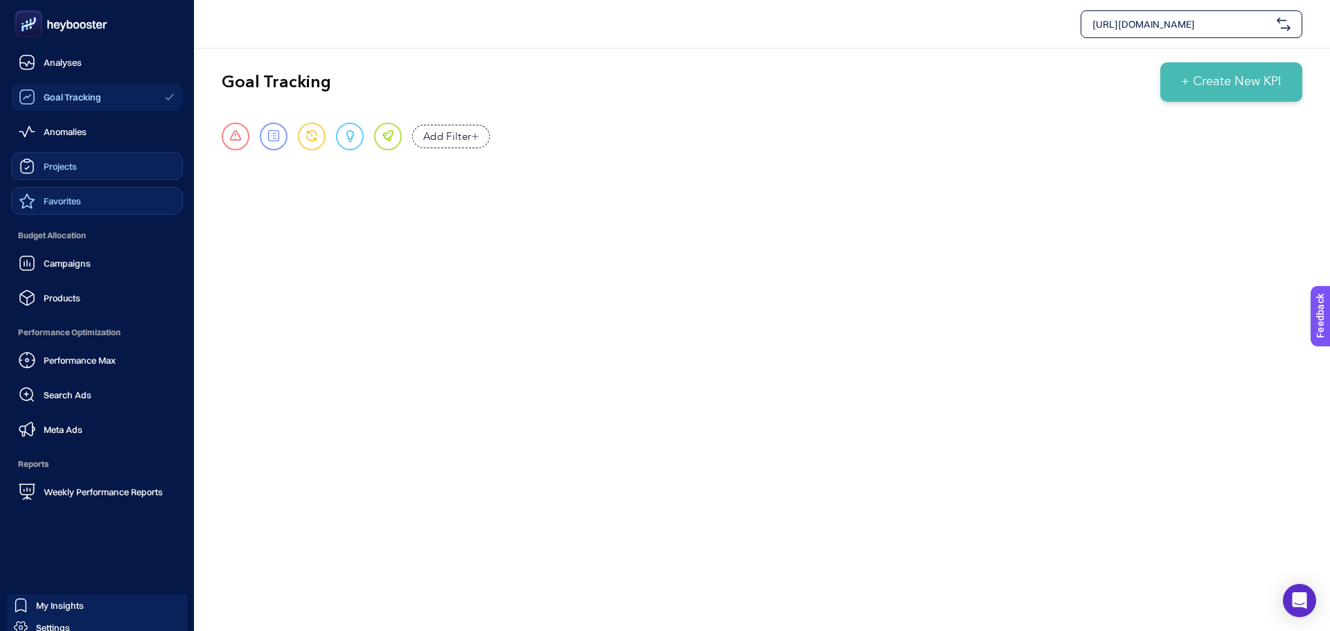
click at [81, 162] on link "Projects" at bounding box center [97, 166] width 172 height 28
